Goal: Task Accomplishment & Management: Complete application form

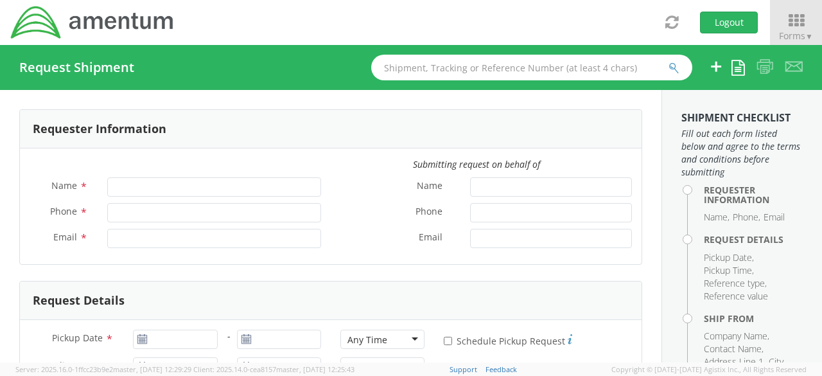
type input "Lifa Faatiliga"
type input "[PHONE_NUMBER]"
type input "[EMAIL_ADDRESS][DOMAIN_NAME]"
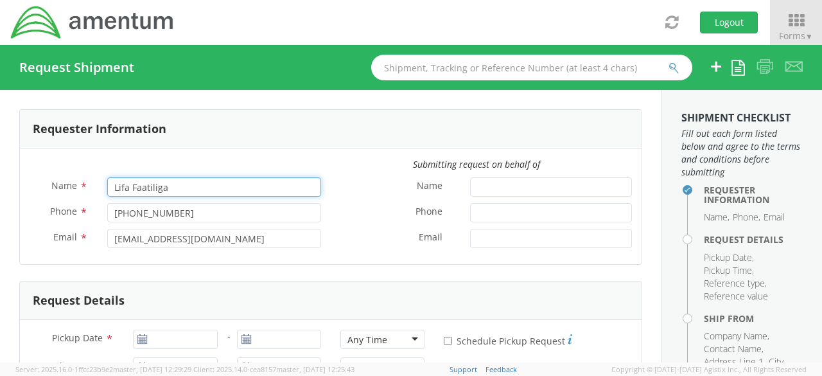
click at [148, 181] on input "Lifa Faatiliga" at bounding box center [214, 186] width 214 height 19
select select "4914.01.00.F.2427.MNGMT"
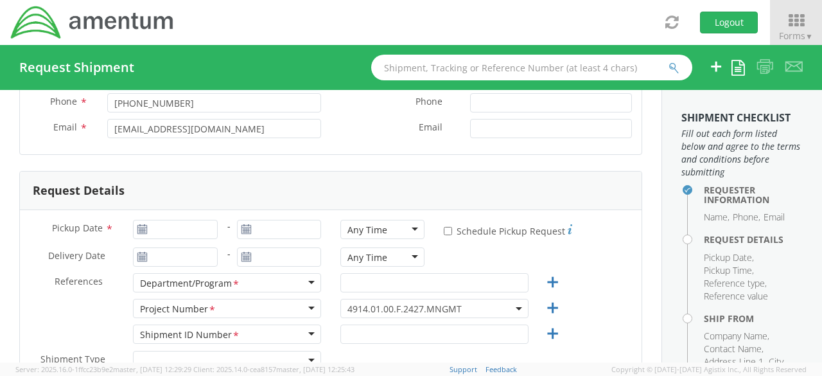
scroll to position [107, 0]
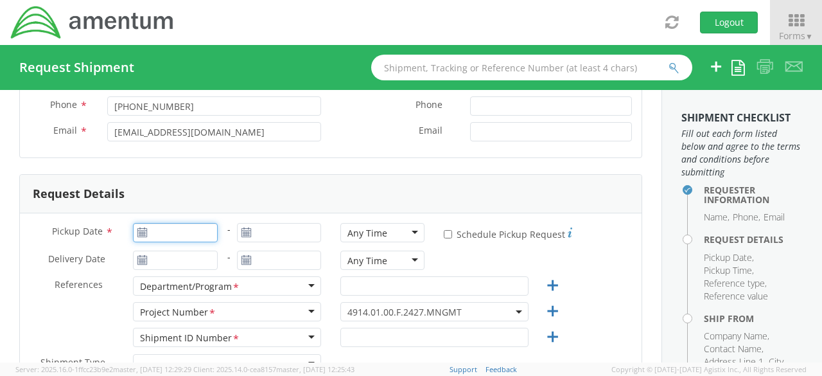
type input "[DATE]"
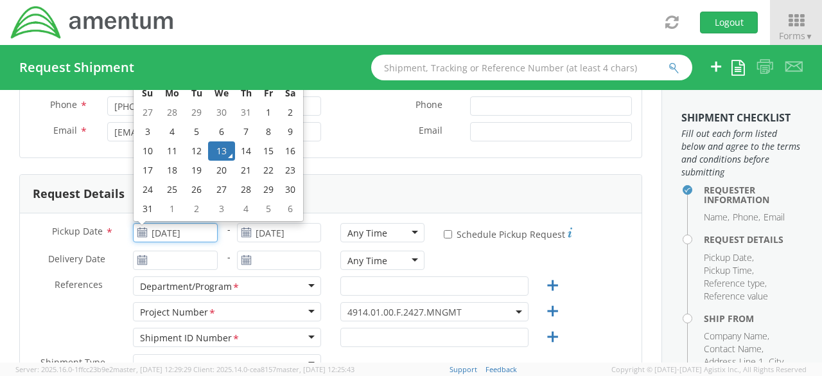
click at [182, 229] on input "[DATE]" at bounding box center [175, 232] width 84 height 19
click at [216, 149] on td "13" at bounding box center [221, 150] width 27 height 19
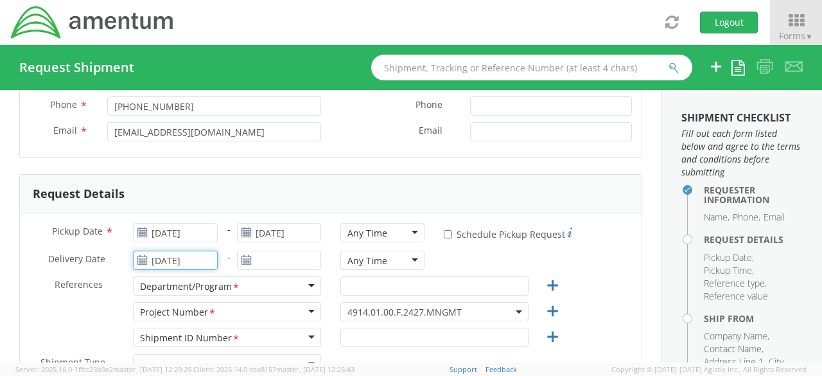
click at [193, 254] on input "[DATE]" at bounding box center [175, 260] width 84 height 19
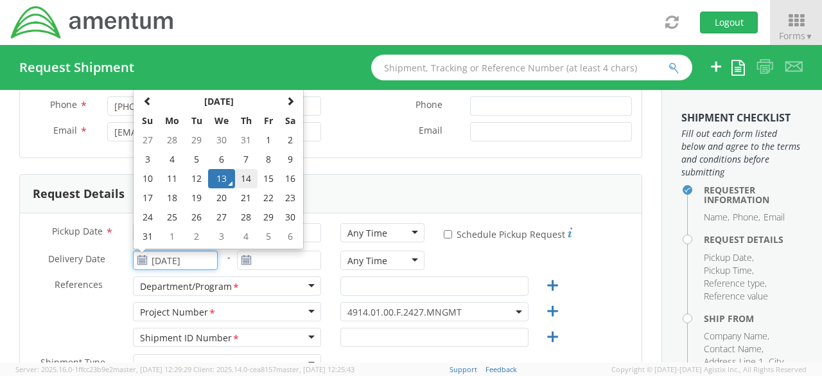
click at [244, 182] on td "14" at bounding box center [246, 178] width 22 height 19
type input "[DATE]"
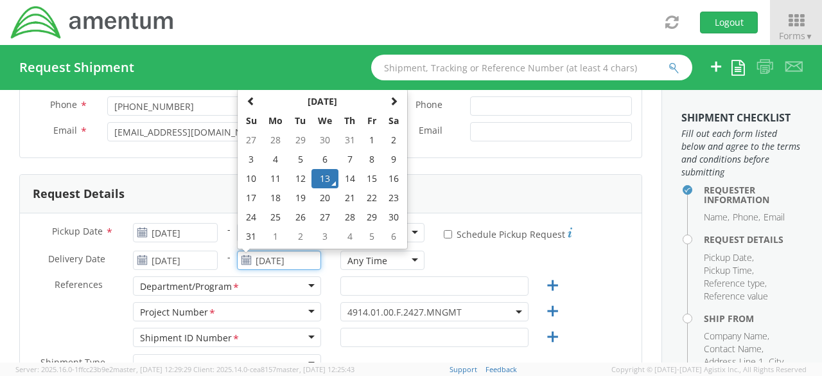
click at [291, 263] on input "[DATE]" at bounding box center [279, 260] width 84 height 19
click at [352, 180] on td "14" at bounding box center [350, 178] width 22 height 19
type input "[DATE]"
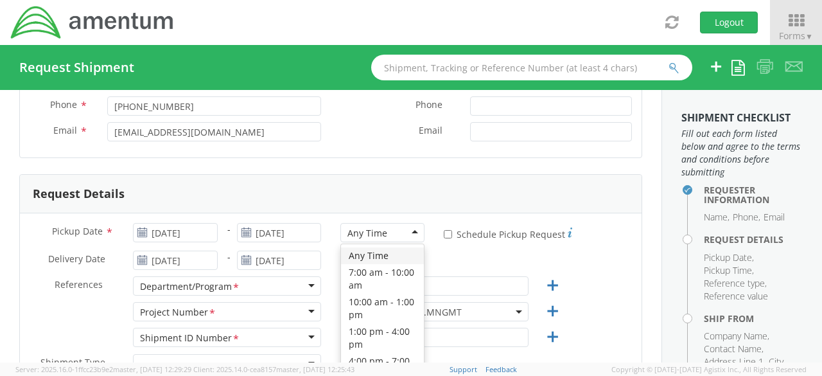
click at [410, 231] on div "Any Time" at bounding box center [382, 232] width 84 height 19
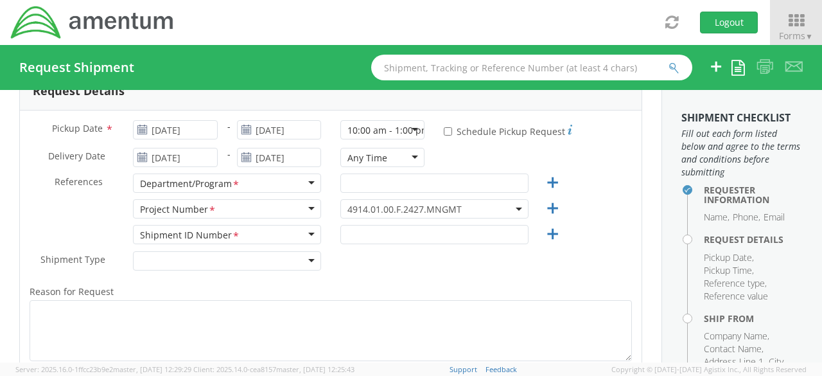
scroll to position [213, 0]
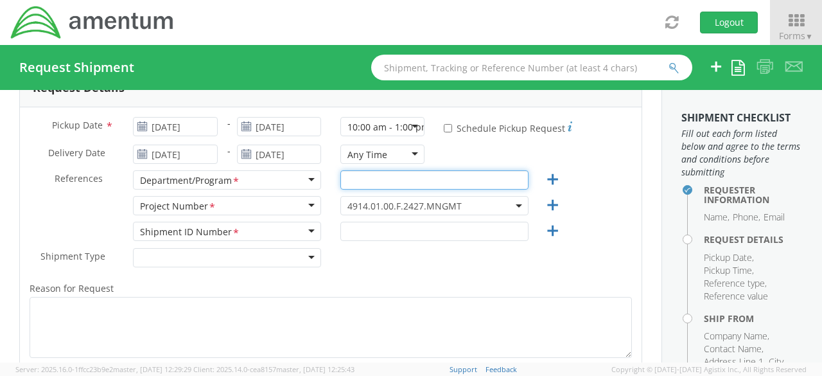
click at [430, 175] on input "text" at bounding box center [434, 179] width 188 height 19
type input "COLDS"
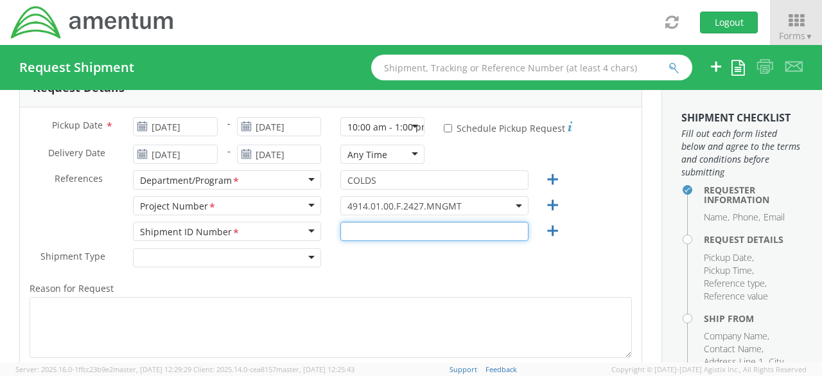
click at [401, 231] on input "text" at bounding box center [434, 231] width 188 height 19
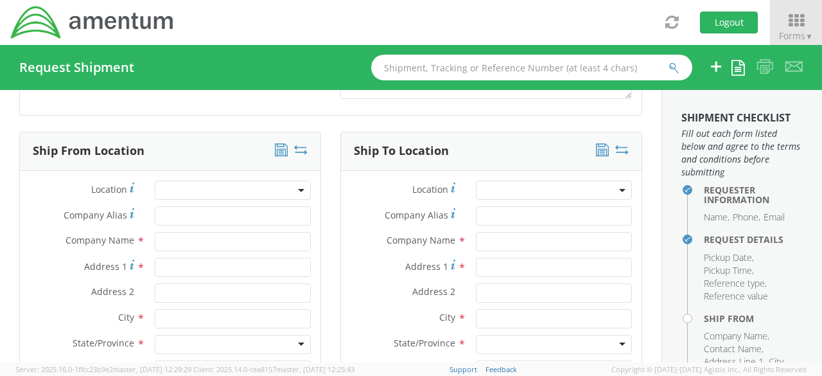
scroll to position [594, 0]
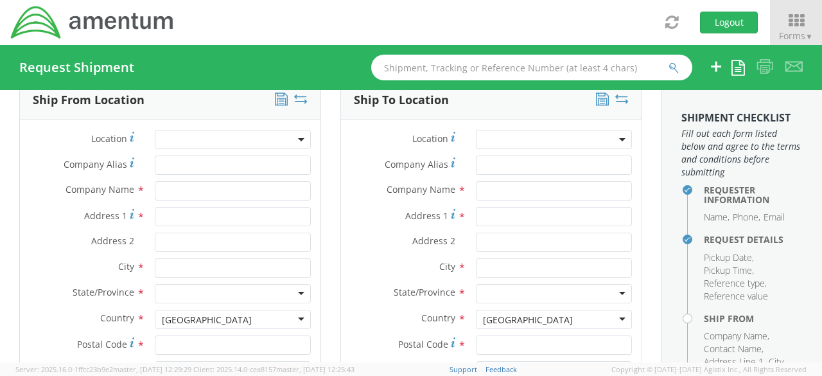
type input "1"
click at [249, 186] on input "text" at bounding box center [233, 190] width 156 height 19
type input "Lifa Faatiliga"
click at [227, 217] on input "Address 1 *" at bounding box center [233, 216] width 156 height 19
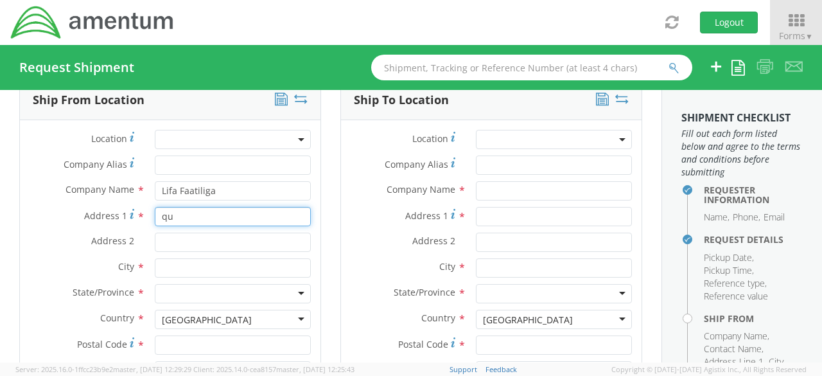
type input "q"
type input "ENIWETOK"
